Goal: Task Accomplishment & Management: Use online tool/utility

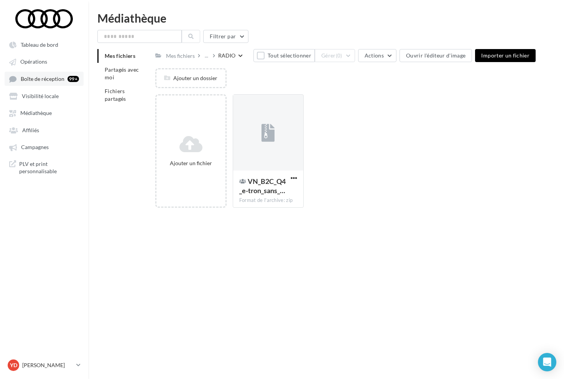
click at [44, 72] on link "Boîte de réception 99+" at bounding box center [44, 79] width 79 height 14
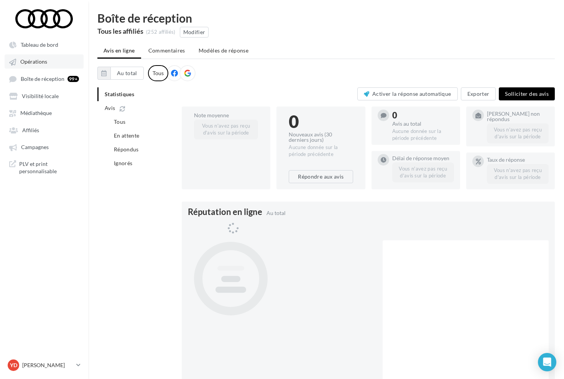
click at [46, 66] on link "Opérations" at bounding box center [44, 61] width 79 height 14
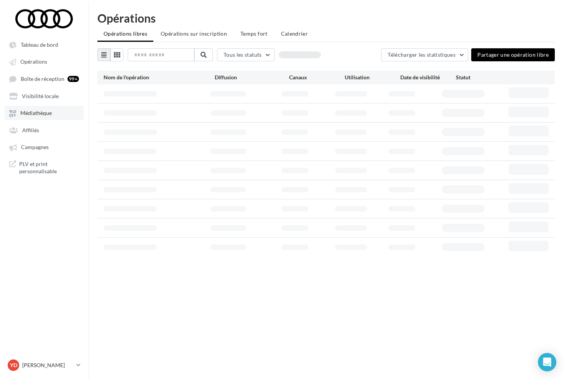
click at [39, 113] on span "Médiathèque" at bounding box center [35, 113] width 31 height 7
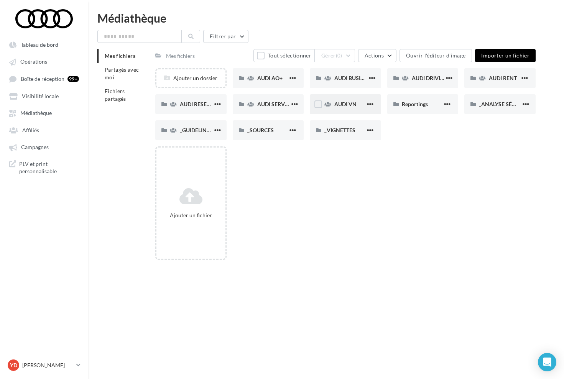
click at [329, 108] on span at bounding box center [327, 104] width 7 height 8
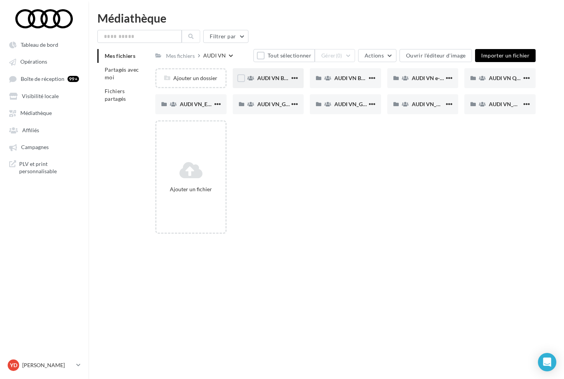
click at [264, 75] on span "AUDI VN BEV JUIN" at bounding box center [280, 78] width 47 height 7
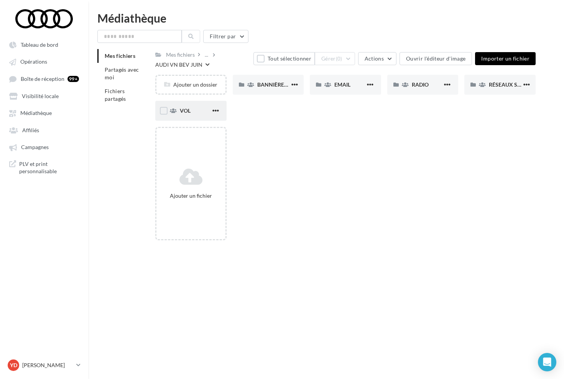
click at [176, 115] on span at bounding box center [173, 111] width 7 height 8
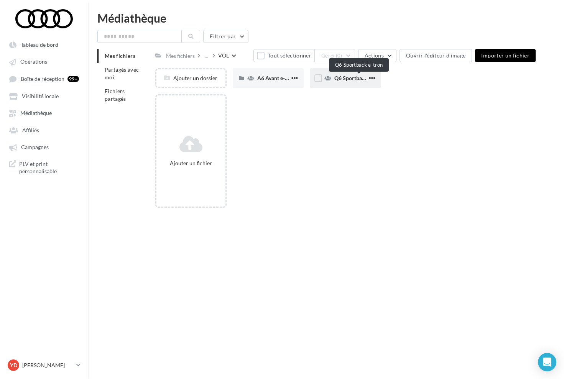
click at [346, 79] on span "Q6 Sportback e-tron" at bounding box center [358, 78] width 49 height 7
click at [271, 81] on span "A6 Avant e-tron" at bounding box center [276, 78] width 38 height 7
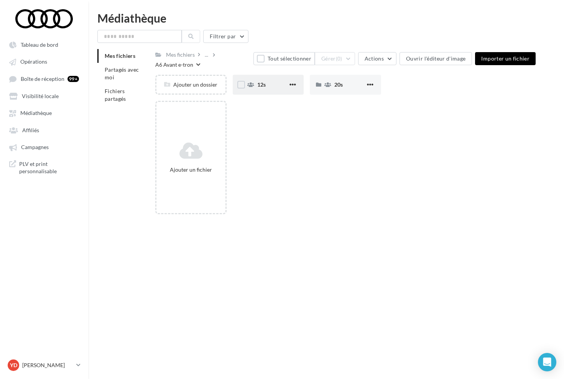
click at [297, 88] on button "button" at bounding box center [293, 85] width 10 height 8
click at [312, 114] on div "Ajouter un fichier" at bounding box center [348, 161] width 386 height 120
click at [360, 87] on div "20s" at bounding box center [349, 85] width 31 height 8
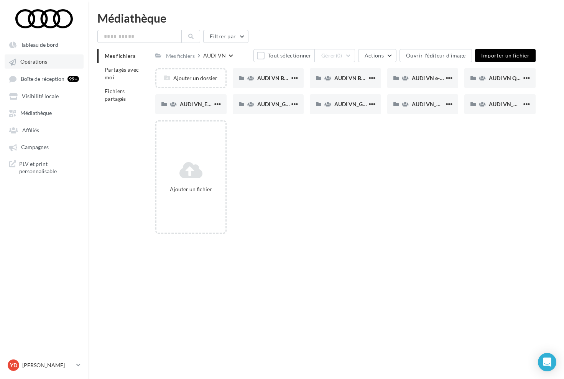
click at [41, 64] on span "Opérations" at bounding box center [33, 62] width 27 height 7
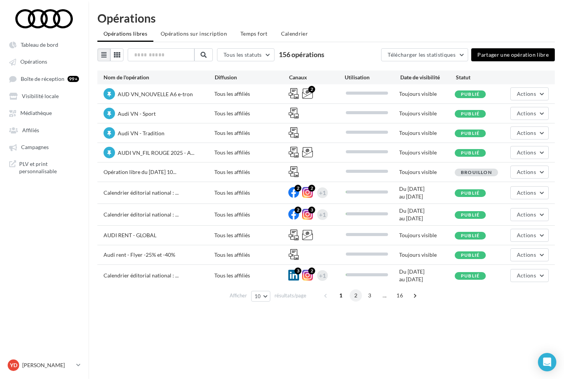
click at [355, 295] on span "2" at bounding box center [356, 295] width 12 height 12
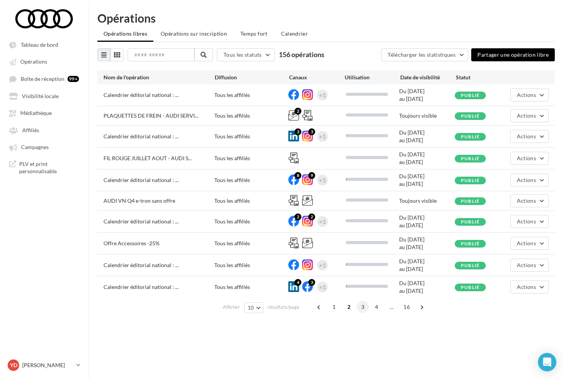
click at [360, 304] on span "3" at bounding box center [362, 307] width 12 height 12
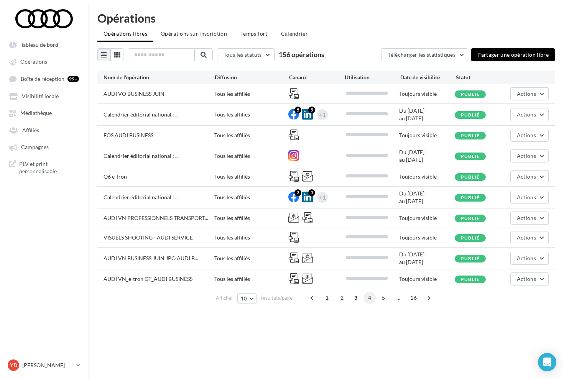
click at [370, 301] on span "4" at bounding box center [369, 298] width 12 height 12
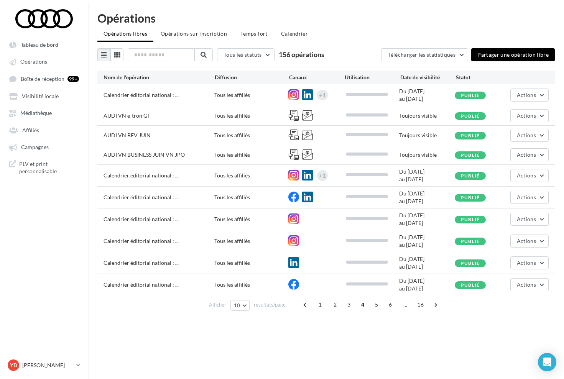
click at [532, 143] on div "AUDI VN BEV JUIN Tous les affiliés Toujours visible Publié Actions" at bounding box center [325, 135] width 457 height 19
click at [532, 139] on button "Actions" at bounding box center [529, 135] width 38 height 13
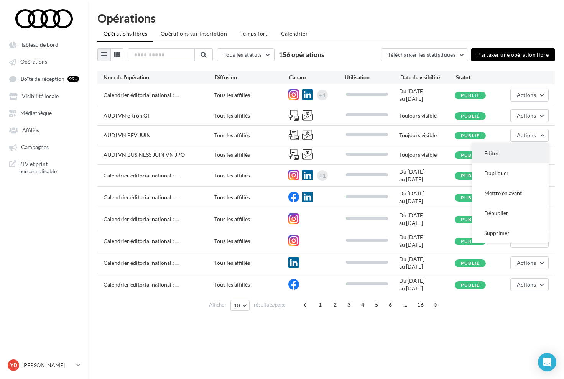
click at [524, 154] on button "Editer" at bounding box center [510, 153] width 77 height 20
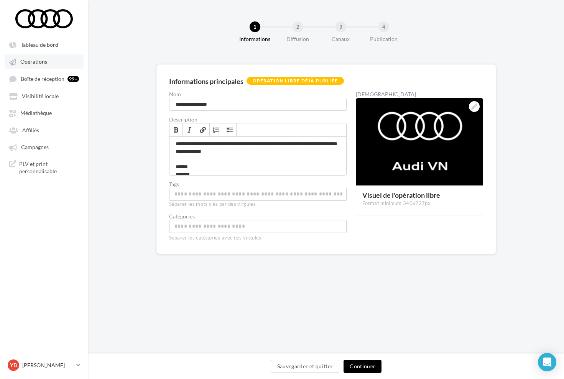
click at [50, 58] on link "Opérations" at bounding box center [44, 61] width 79 height 14
